Goal: Find specific page/section: Find specific page/section

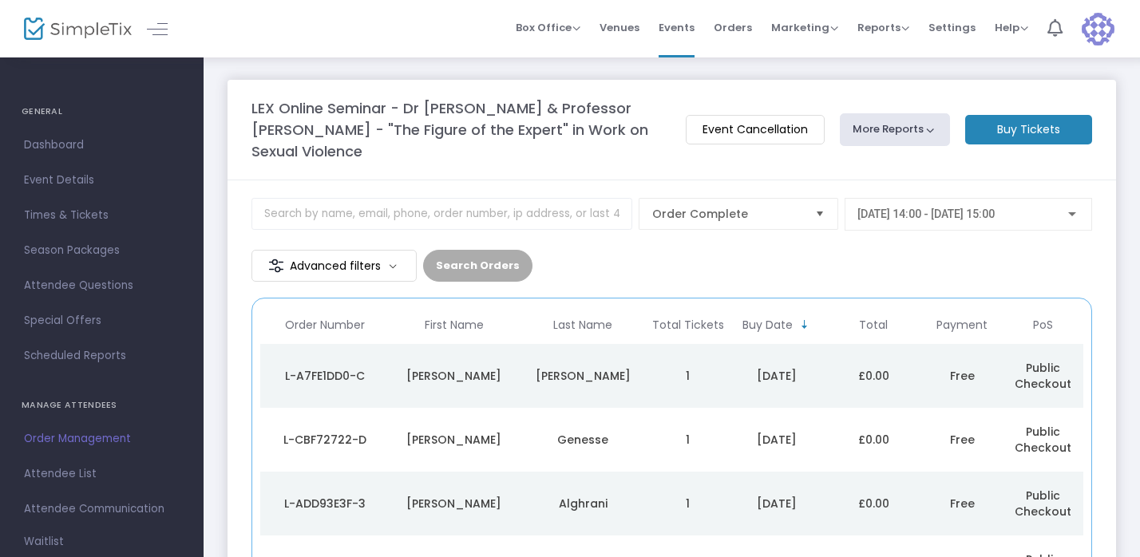
click at [315, 373] on div "L-A7FE1DD0-C" at bounding box center [324, 376] width 121 height 16
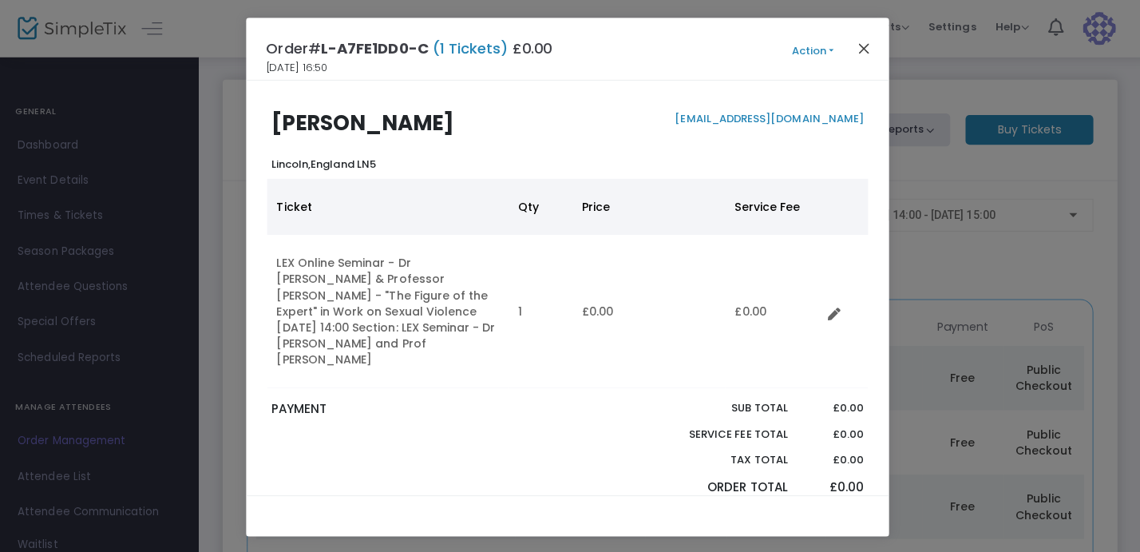
click at [857, 46] on button "Close" at bounding box center [864, 48] width 21 height 21
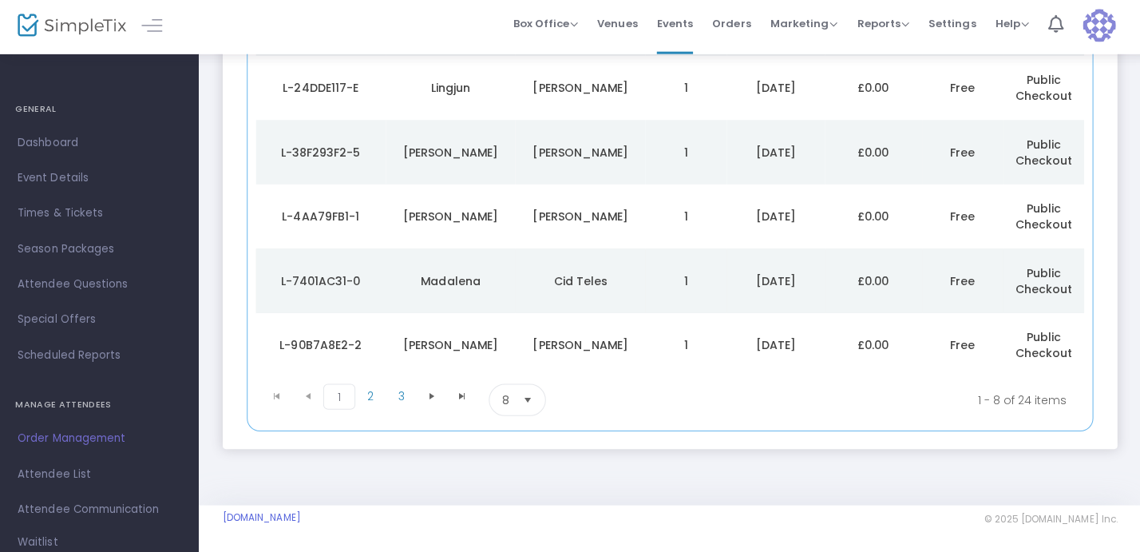
scroll to position [477, 0]
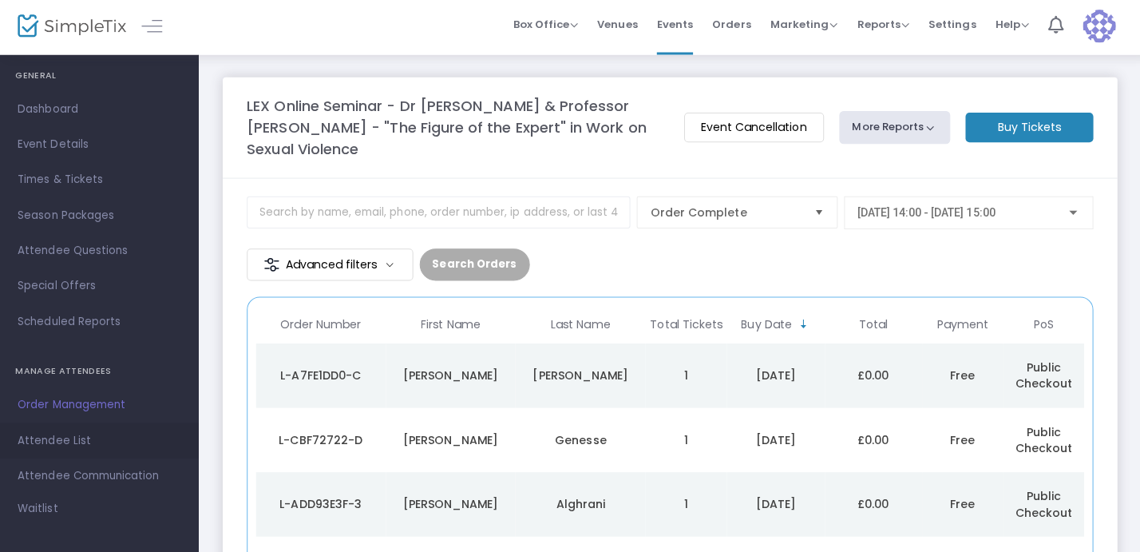
scroll to position [53, 0]
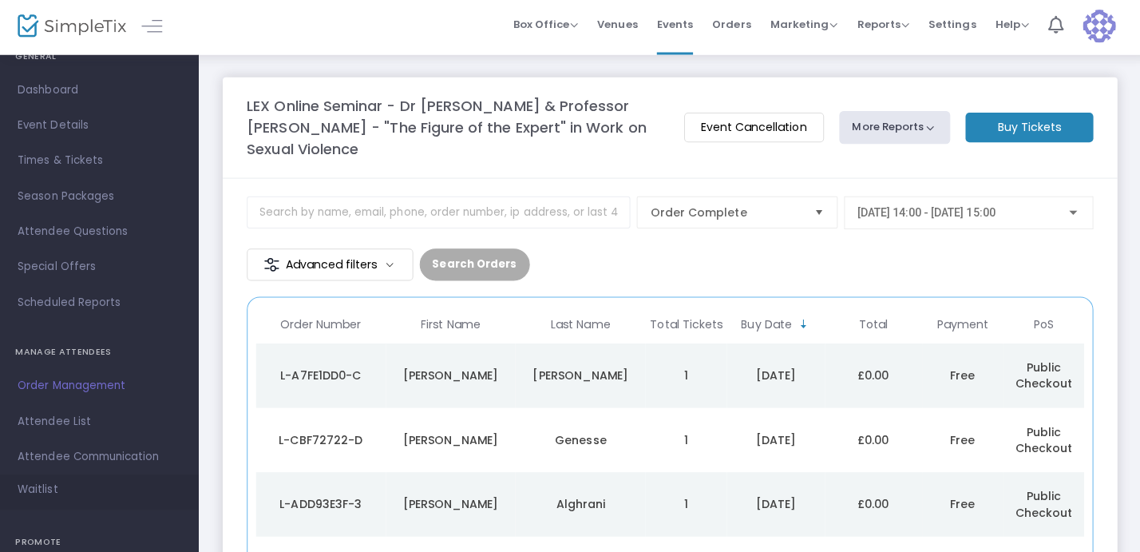
click at [38, 482] on span "Waitlist" at bounding box center [44, 490] width 40 height 16
